Goal: Transaction & Acquisition: Purchase product/service

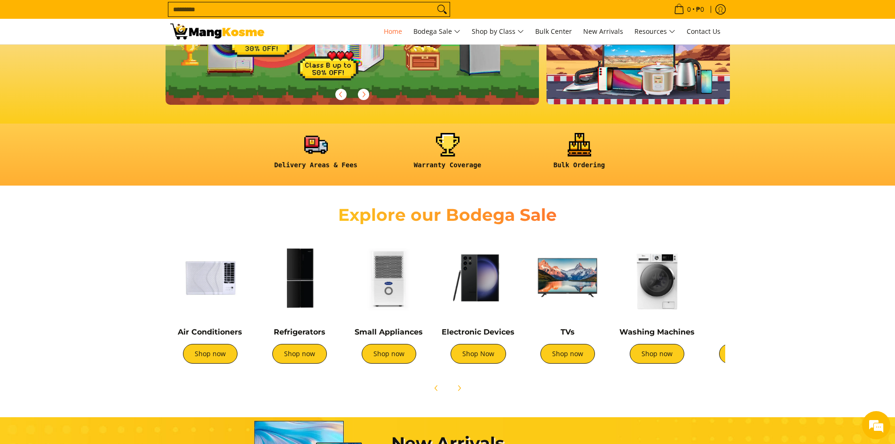
scroll to position [188, 0]
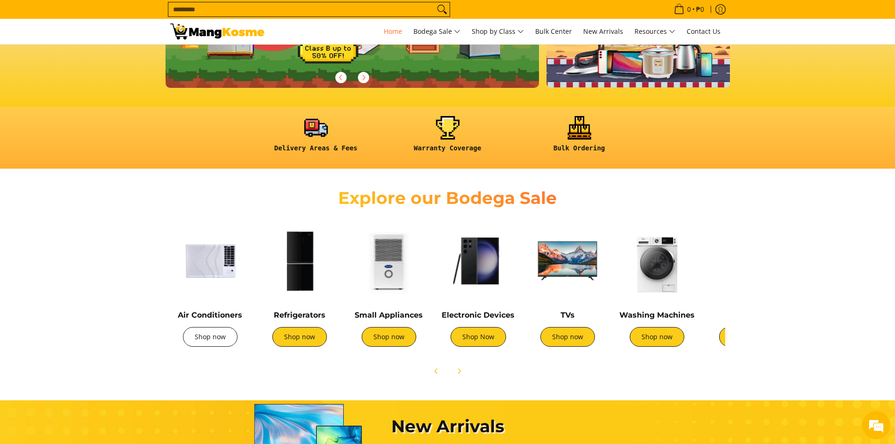
click at [220, 313] on link "Shop now" at bounding box center [210, 337] width 55 height 20
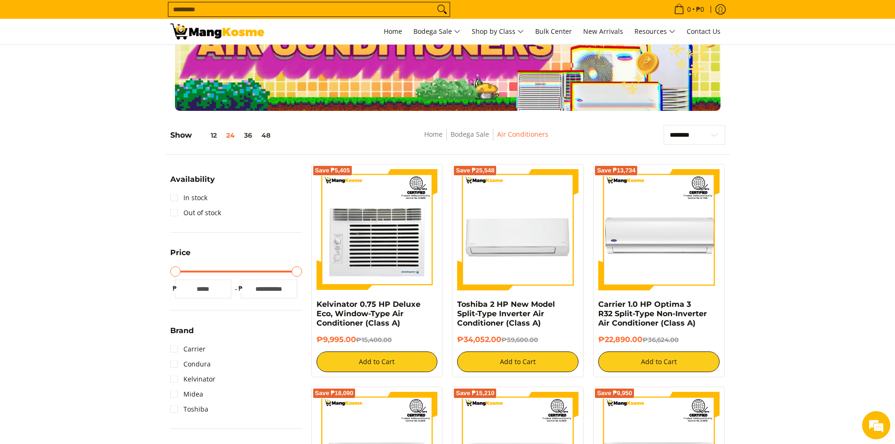
scroll to position [47, 0]
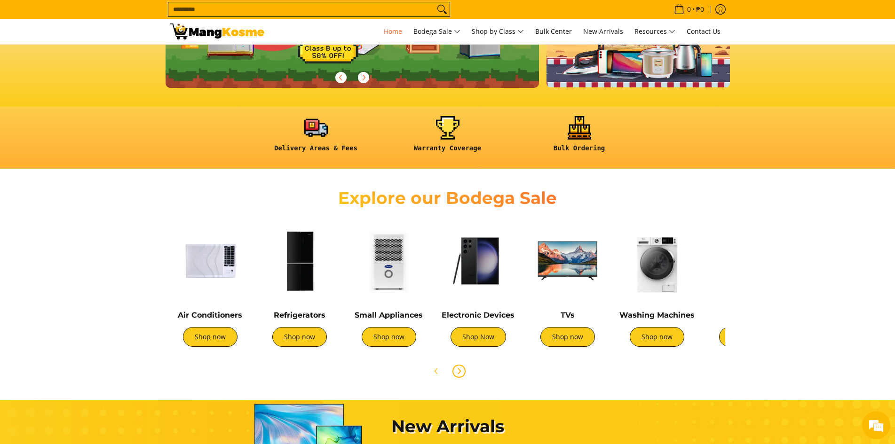
click at [460, 372] on icon "Next" at bounding box center [459, 371] width 2 height 5
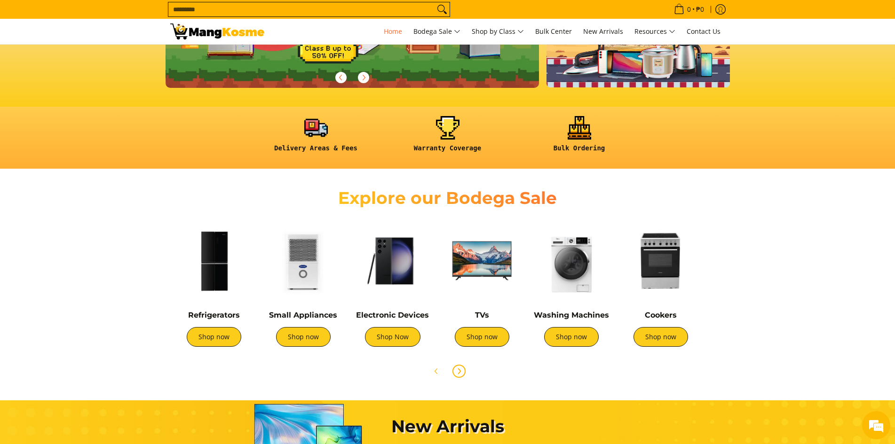
scroll to position [0, 314]
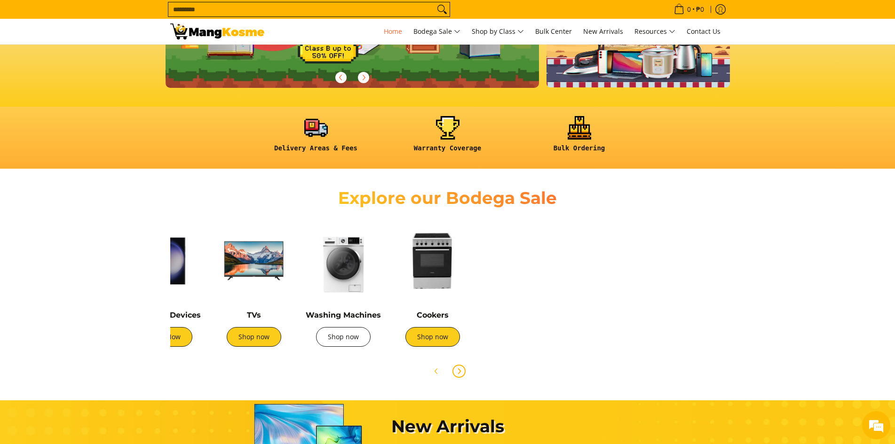
click at [337, 337] on link "Shop now" at bounding box center [343, 337] width 55 height 20
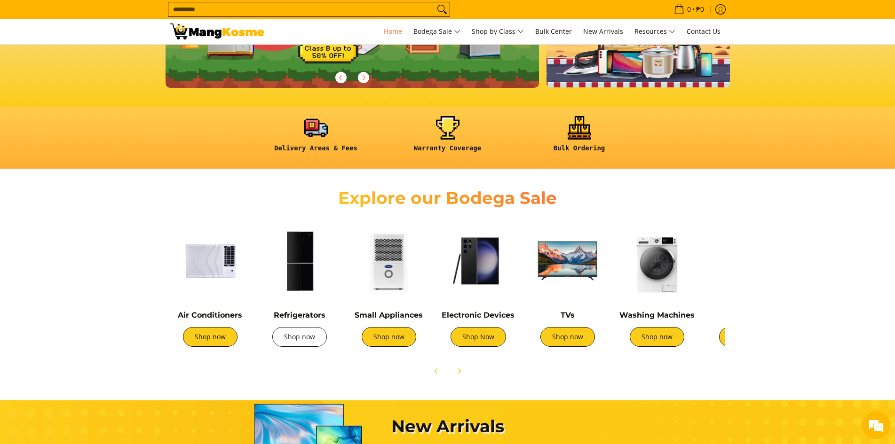
click at [295, 342] on link "Shop now" at bounding box center [299, 337] width 55 height 20
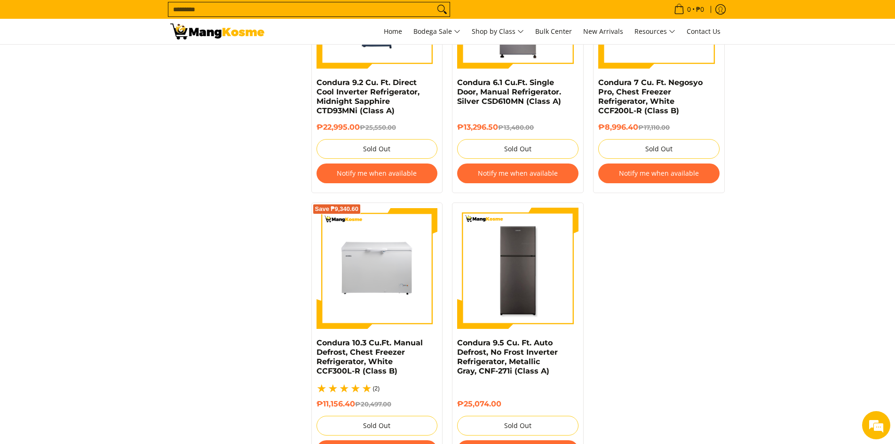
scroll to position [1833, 0]
